Goal: Register for event/course

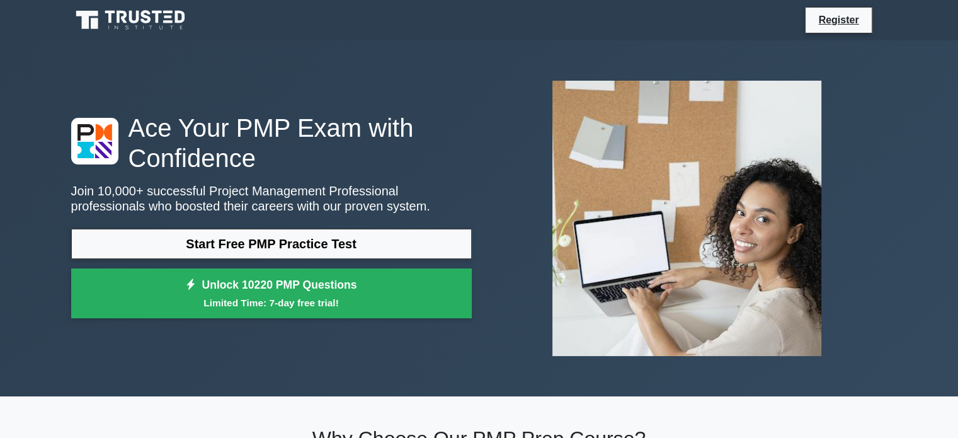
click at [253, 256] on link "Start Free PMP Practice Test" at bounding box center [271, 244] width 401 height 30
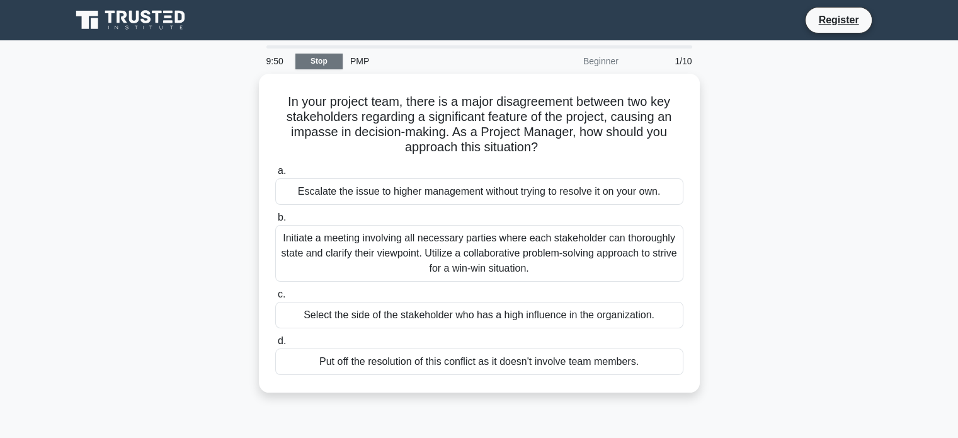
click at [328, 62] on link "Stop" at bounding box center [319, 62] width 47 height 16
